Goal: Task Accomplishment & Management: Use online tool/utility

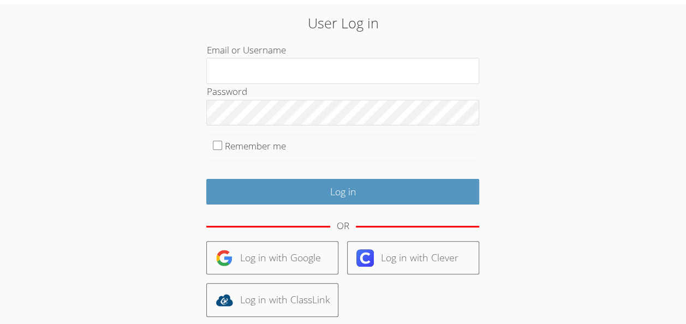
scroll to position [38, 0]
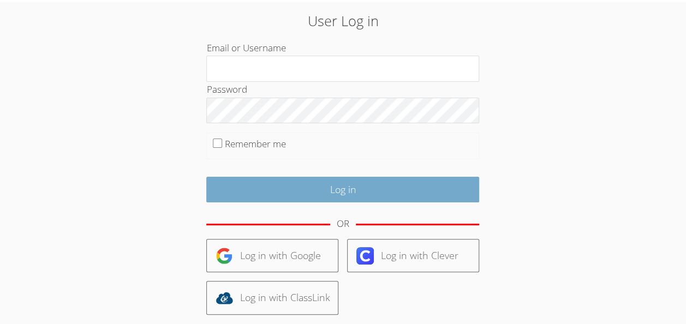
type input "kseniiap"
click at [285, 181] on input "Log in" at bounding box center [342, 190] width 273 height 26
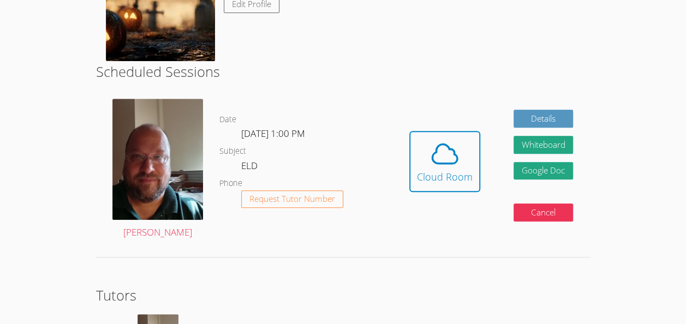
scroll to position [227, 0]
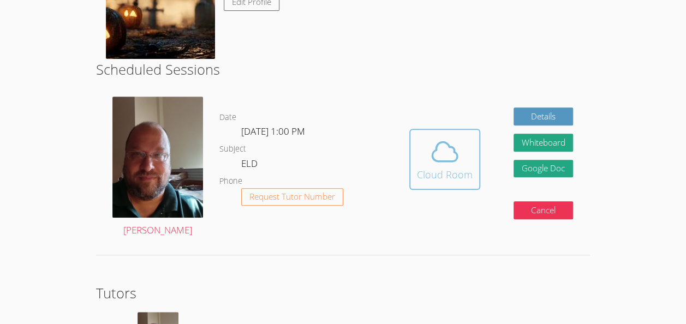
click at [421, 179] on div "Cloud Room" at bounding box center [445, 174] width 56 height 15
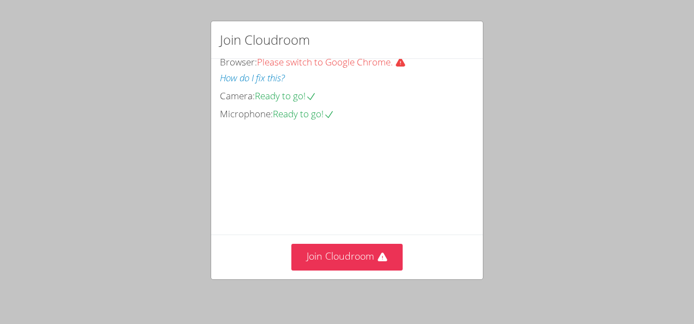
scroll to position [81, 0]
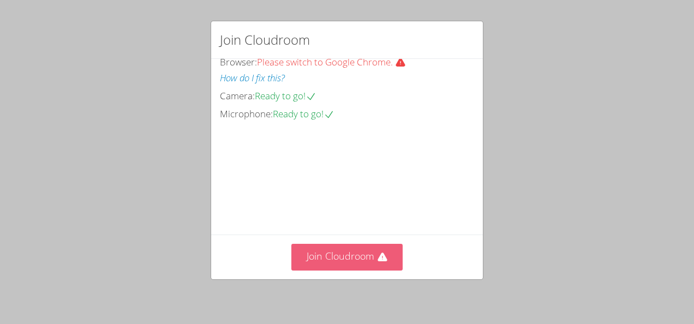
click at [357, 269] on button "Join Cloudroom" at bounding box center [347, 257] width 112 height 27
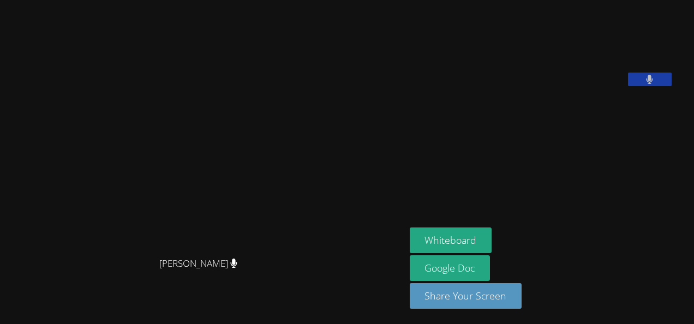
click at [672, 86] on button at bounding box center [650, 80] width 44 height 14
click at [658, 86] on button at bounding box center [650, 80] width 44 height 14
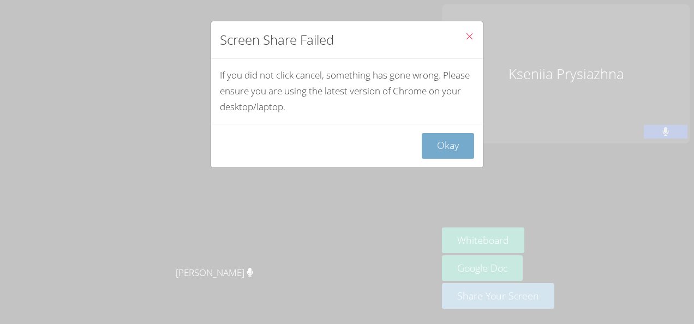
click at [437, 135] on button "Okay" at bounding box center [448, 146] width 52 height 26
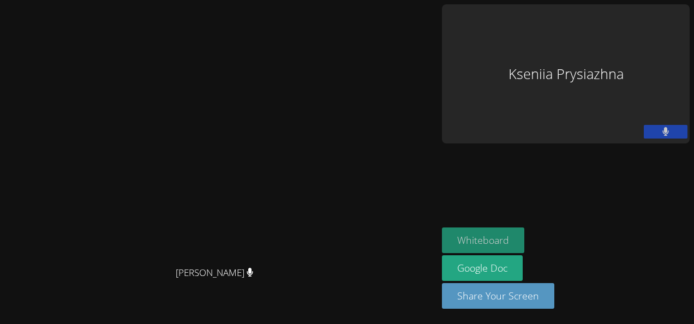
click at [524, 249] on button "Whiteboard" at bounding box center [483, 240] width 82 height 26
click at [607, 31] on div "Kseniia Prysiazhna" at bounding box center [566, 73] width 248 height 139
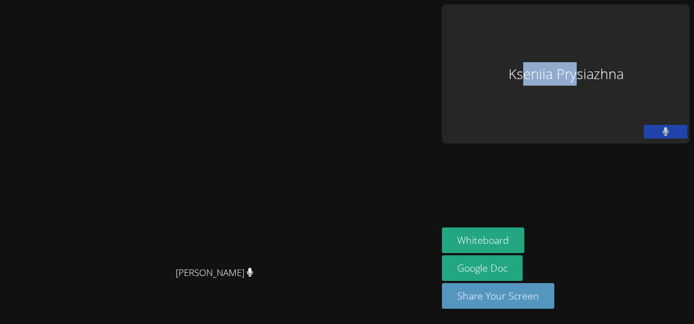
drag, startPoint x: 575, startPoint y: 40, endPoint x: 628, endPoint y: 46, distance: 53.3
click at [628, 46] on div "Kseniia Prysiazhna" at bounding box center [566, 73] width 248 height 139
drag, startPoint x: 628, startPoint y: 46, endPoint x: 602, endPoint y: 115, distance: 72.8
click at [602, 115] on aside "Kseniia Prysiazhna Whiteboard Google Doc Share Your Screen" at bounding box center [565, 162] width 256 height 324
click at [601, 65] on div "Kseniia Prysiazhna" at bounding box center [566, 73] width 248 height 139
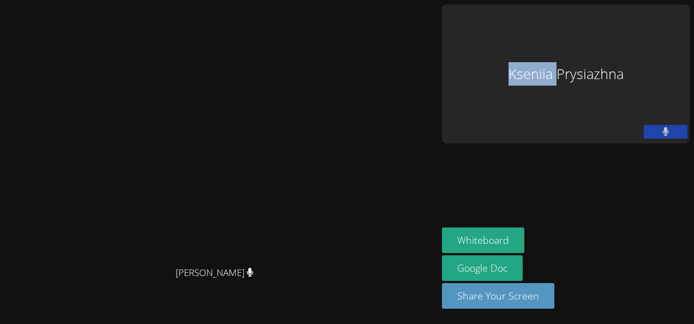
click at [601, 65] on div "Kseniia Prysiazhna" at bounding box center [566, 73] width 248 height 139
drag, startPoint x: 601, startPoint y: 65, endPoint x: 597, endPoint y: 56, distance: 9.8
click at [597, 56] on div "Kseniia Prysiazhna" at bounding box center [566, 73] width 248 height 139
click at [586, 33] on div "Kseniia Prysiazhna" at bounding box center [566, 73] width 248 height 139
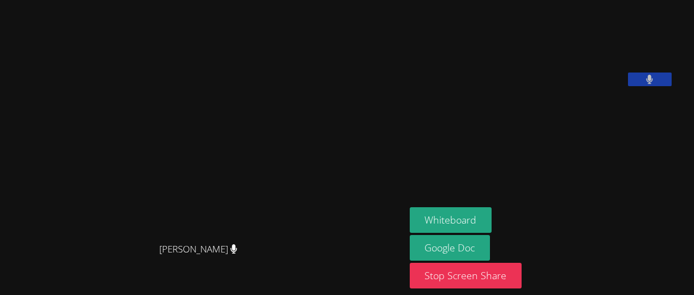
click at [656, 86] on button at bounding box center [650, 80] width 44 height 14
click at [671, 86] on button at bounding box center [650, 80] width 44 height 14
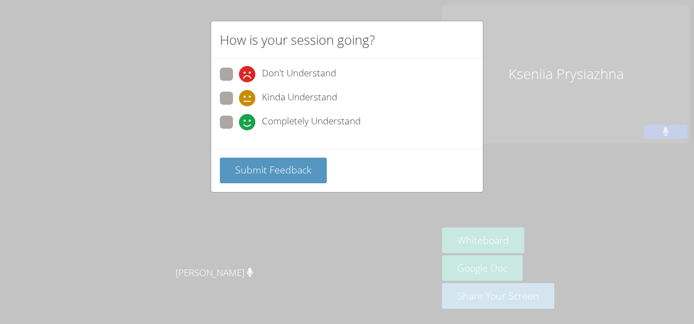
click at [269, 128] on span "Completely Understand" at bounding box center [311, 122] width 99 height 16
click at [248, 125] on input "Completely Understand" at bounding box center [243, 120] width 9 height 9
radio input "true"
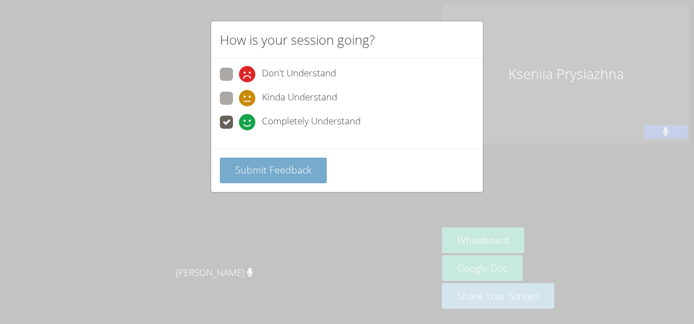
click at [262, 166] on span "Submit Feedback" at bounding box center [273, 169] width 76 height 13
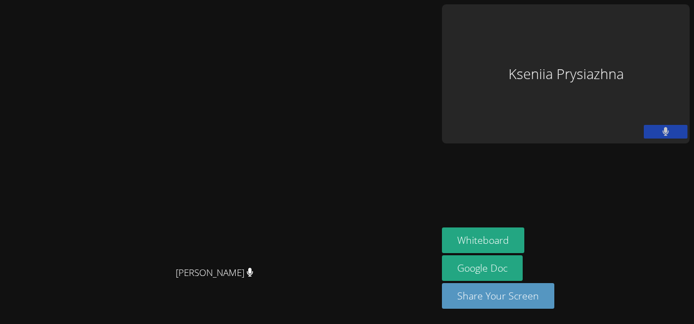
scroll to position [0, 0]
